Goal: Task Accomplishment & Management: Manage account settings

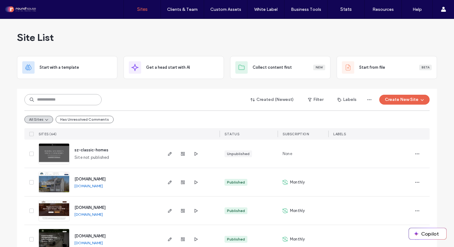
click at [70, 103] on input at bounding box center [62, 99] width 77 height 11
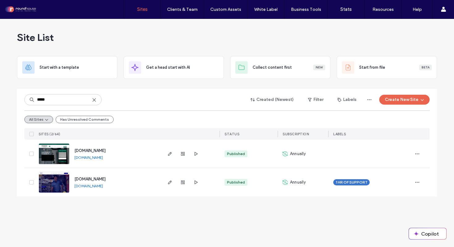
click at [173, 40] on div "Site List" at bounding box center [227, 37] width 420 height 37
click at [64, 95] on input "*****" at bounding box center [62, 99] width 77 height 11
click at [64, 98] on input "*****" at bounding box center [62, 99] width 77 height 11
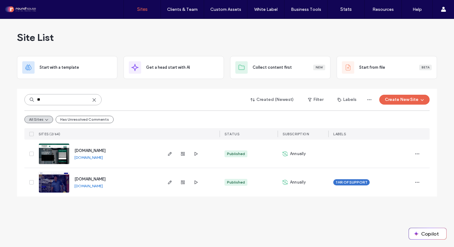
type input "***"
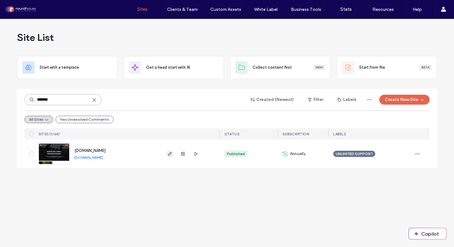
type input "*******"
click at [170, 154] on icon "button" at bounding box center [170, 153] width 5 height 5
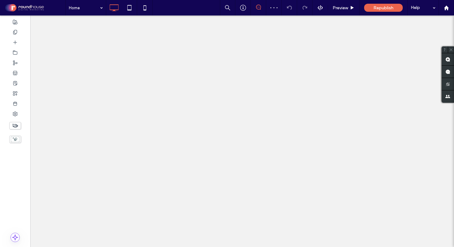
click at [16, 124] on icon at bounding box center [15, 125] width 7 height 7
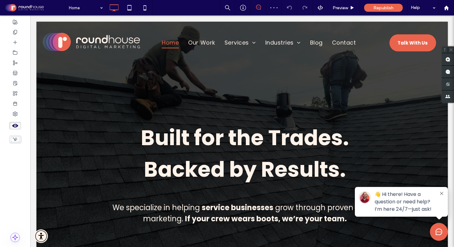
click at [16, 124] on icon at bounding box center [15, 125] width 7 height 7
click at [15, 23] on use at bounding box center [15, 22] width 4 height 4
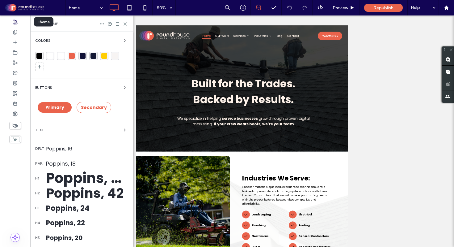
click at [15, 23] on use at bounding box center [15, 22] width 4 height 4
click at [15, 31] on icon at bounding box center [15, 32] width 5 height 5
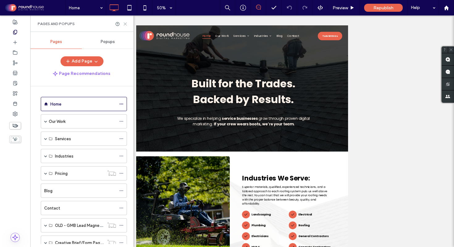
click at [123, 23] on icon at bounding box center [125, 24] width 5 height 5
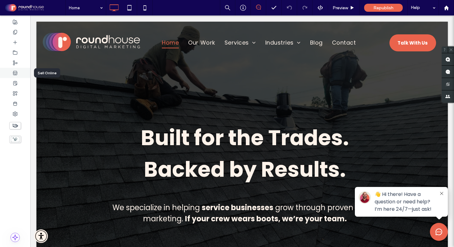
click at [15, 74] on use at bounding box center [15, 73] width 4 height 4
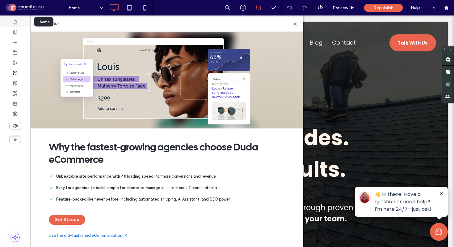
click at [18, 21] on div at bounding box center [15, 22] width 30 height 10
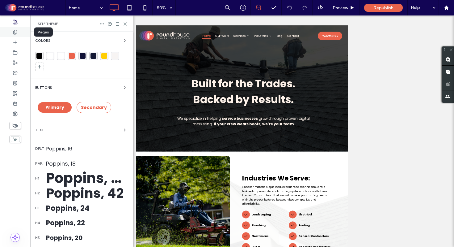
click at [14, 31] on icon at bounding box center [15, 32] width 5 height 5
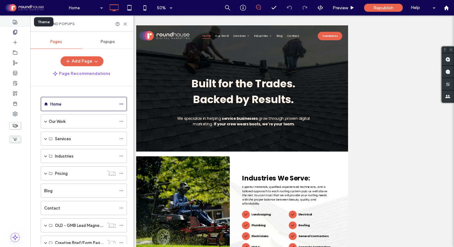
click at [16, 22] on use at bounding box center [15, 22] width 4 height 4
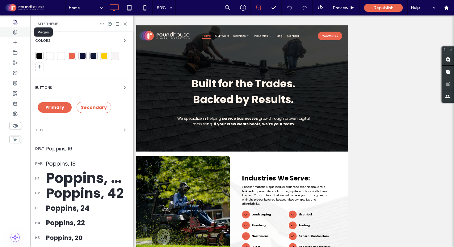
click at [17, 30] on icon at bounding box center [15, 32] width 5 height 5
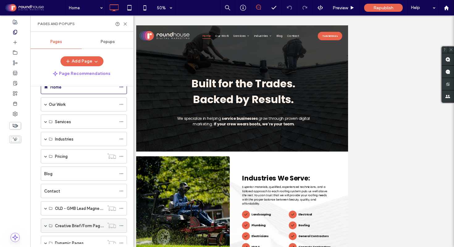
scroll to position [4, 0]
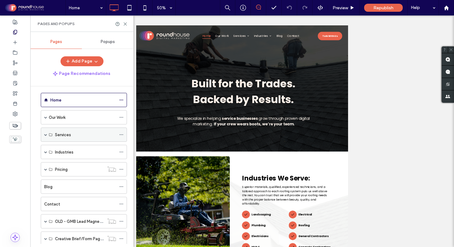
click at [46, 133] on span at bounding box center [45, 134] width 3 height 3
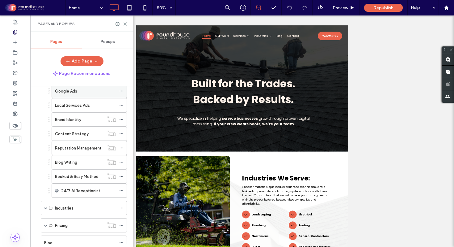
scroll to position [111, 0]
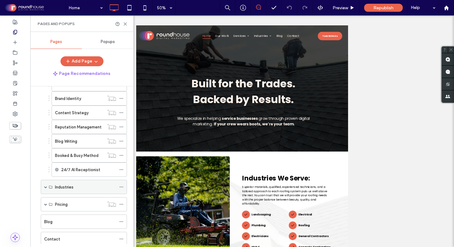
click at [46, 187] on span at bounding box center [45, 186] width 3 height 3
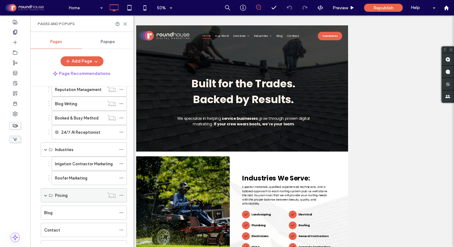
scroll to position [156, 0]
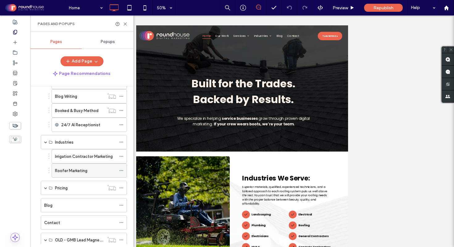
click at [76, 167] on label "Roofer Marketing" at bounding box center [71, 170] width 32 height 11
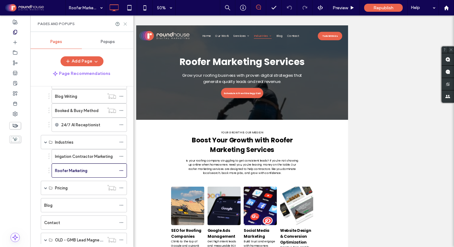
click at [126, 23] on use at bounding box center [125, 24] width 3 height 3
